Goal: Register for event/course

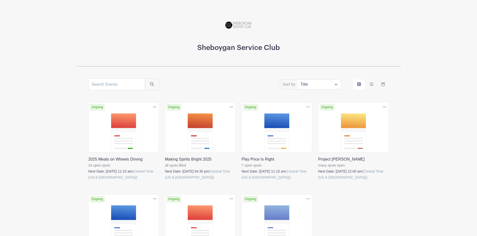
scroll to position [50, 0]
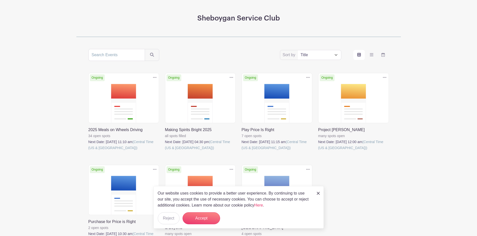
click at [316, 193] on div "Our website uses cookies to provide a better user experience. By continuing to …" at bounding box center [238, 207] width 170 height 43
click at [319, 192] on img at bounding box center [318, 193] width 3 height 3
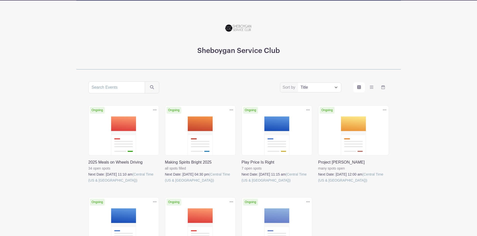
scroll to position [25, 0]
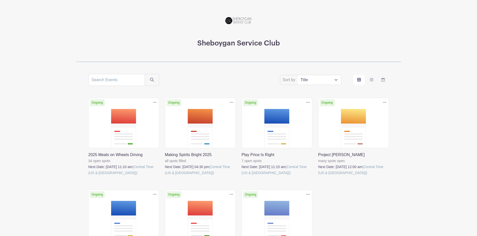
click at [241, 176] on link at bounding box center [241, 176] width 0 height 0
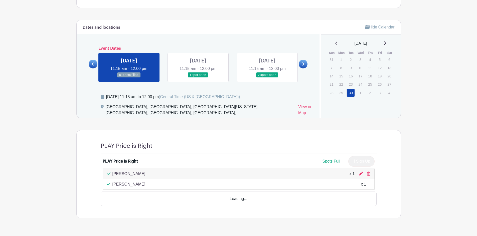
scroll to position [219, 0]
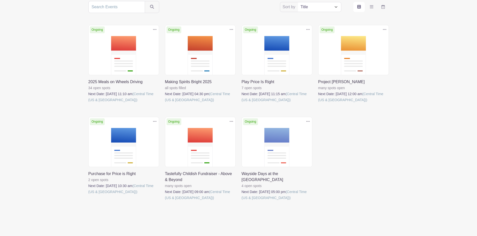
scroll to position [100, 0]
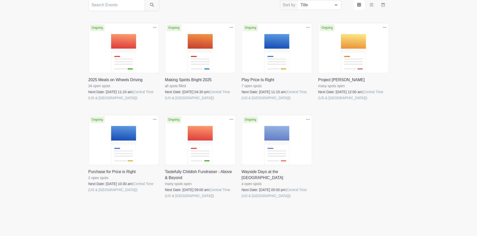
click at [88, 193] on link at bounding box center [88, 193] width 0 height 0
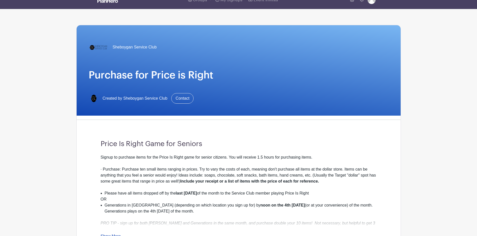
scroll to position [34, 0]
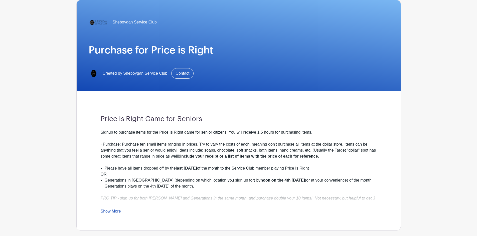
click at [118, 199] on em "PRO TIP - sign up for both [PERSON_NAME] and Generations in the same month, and…" at bounding box center [238, 201] width 275 height 10
click at [105, 201] on div "PRO TIP - sign up for both [PERSON_NAME] and Generations in the same month, and…" at bounding box center [239, 199] width 276 height 18
click at [104, 212] on link "Show More" at bounding box center [111, 212] width 20 height 6
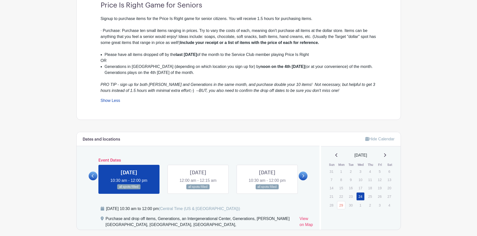
scroll to position [159, 0]
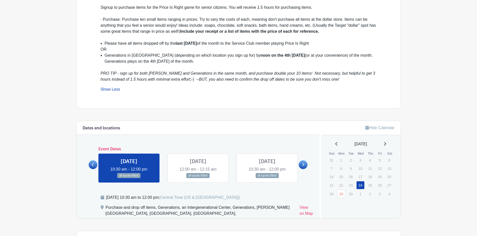
click at [198, 179] on link at bounding box center [198, 179] width 0 height 0
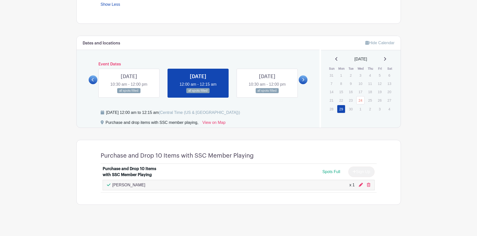
scroll to position [244, 0]
click at [129, 94] on link at bounding box center [129, 94] width 0 height 0
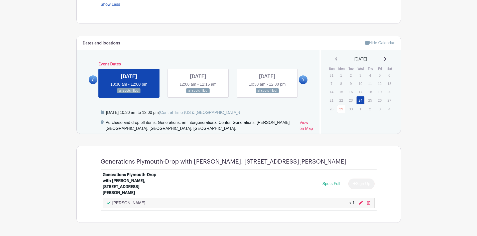
click at [198, 94] on link at bounding box center [198, 94] width 0 height 0
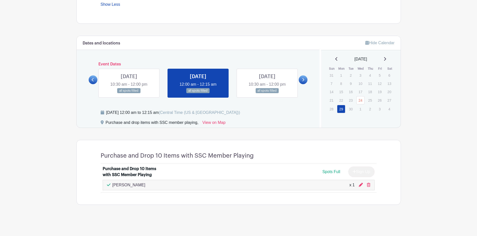
click at [267, 94] on link at bounding box center [267, 94] width 0 height 0
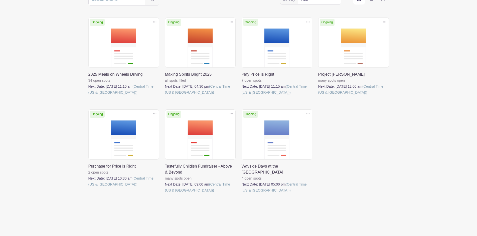
scroll to position [108, 0]
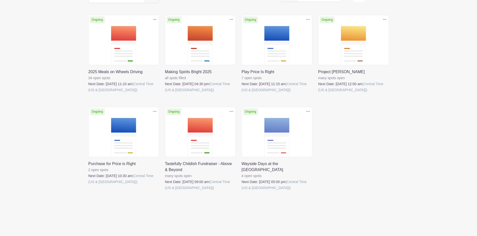
click at [241, 191] on link at bounding box center [241, 191] width 0 height 0
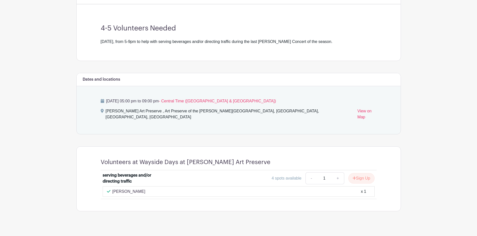
scroll to position [125, 0]
